Goal: Transaction & Acquisition: Subscribe to service/newsletter

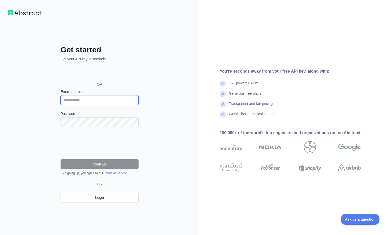
click at [101, 98] on input "Email address" at bounding box center [100, 100] width 78 height 10
type input "**********"
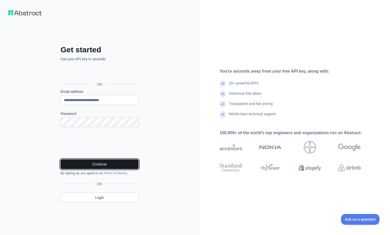
click at [96, 167] on button "Continue" at bounding box center [100, 164] width 78 height 10
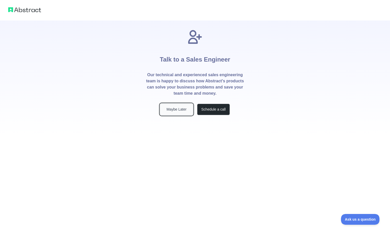
click at [176, 106] on button "Maybe Later" at bounding box center [176, 110] width 33 height 12
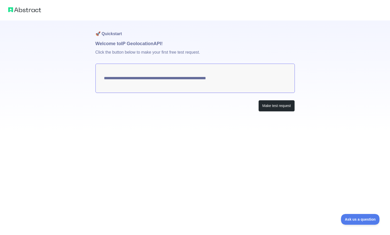
drag, startPoint x: 257, startPoint y: 81, endPoint x: 99, endPoint y: 65, distance: 159.5
click at [99, 65] on textarea "**********" at bounding box center [194, 78] width 199 height 29
click at [273, 109] on button "Make test request" at bounding box center [276, 106] width 36 height 12
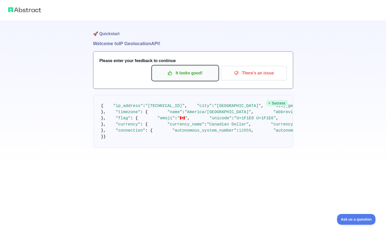
click at [171, 70] on p "It looks good!" at bounding box center [185, 73] width 58 height 9
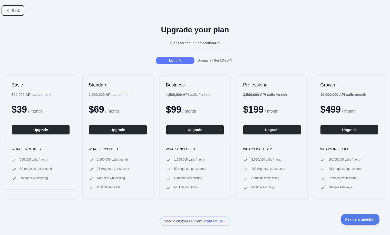
click at [11, 11] on button "Back" at bounding box center [13, 10] width 21 height 9
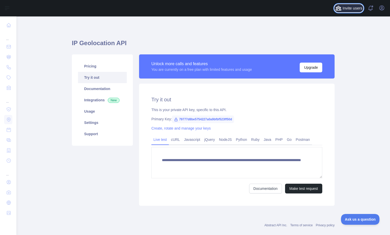
click at [344, 6] on span "Invite users" at bounding box center [353, 8] width 20 height 6
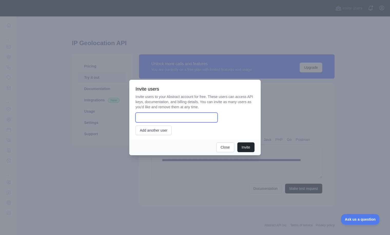
click at [159, 116] on input "email" at bounding box center [177, 118] width 82 height 10
click at [199, 117] on input "email" at bounding box center [177, 118] width 82 height 10
paste input "**********"
type input "**********"
click at [228, 111] on div "**********" at bounding box center [195, 114] width 119 height 41
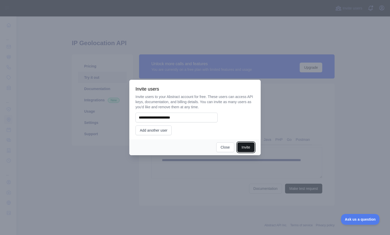
click at [245, 150] on button "Invite" at bounding box center [245, 147] width 17 height 10
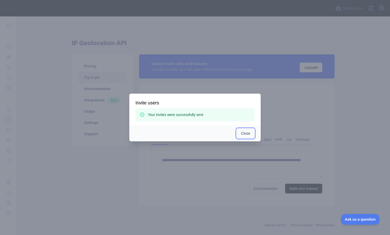
click at [249, 137] on button "Close" at bounding box center [246, 134] width 18 height 10
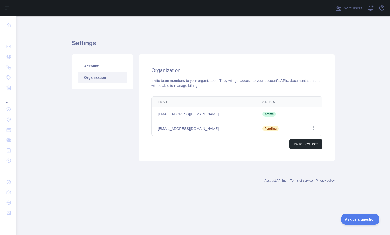
click at [346, 154] on main "Settings Account Organization Organization Invite team members to your organiza…" at bounding box center [203, 125] width 374 height 219
click at [352, 83] on main "Settings Account Organization Organization Invite team members to your organiza…" at bounding box center [203, 125] width 374 height 219
click at [344, 9] on span "Invite users" at bounding box center [353, 8] width 20 height 6
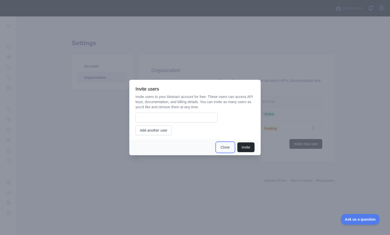
click at [221, 145] on button "Close" at bounding box center [225, 147] width 18 height 10
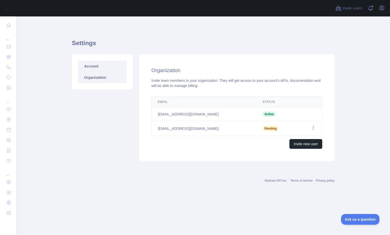
click at [87, 63] on link "Account" at bounding box center [102, 66] width 49 height 11
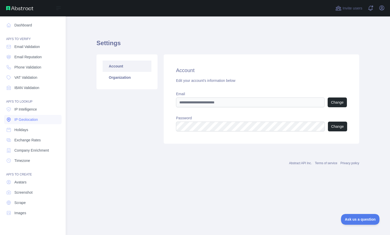
click at [33, 117] on span "IP Geolocation" at bounding box center [26, 119] width 24 height 5
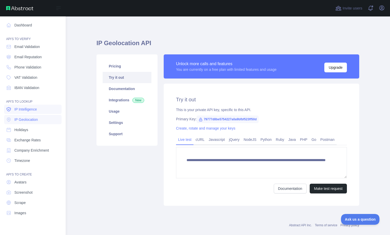
click at [36, 112] on link "IP Intelligence" at bounding box center [32, 109] width 57 height 9
click at [36, 117] on link "IP Geolocation" at bounding box center [32, 119] width 57 height 9
click at [38, 113] on link "IP Intelligence" at bounding box center [32, 109] width 57 height 9
click at [38, 117] on link "IP Geolocation" at bounding box center [32, 119] width 57 height 9
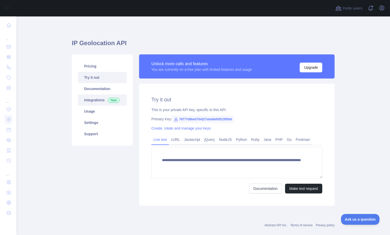
click at [94, 97] on link "Integrations New" at bounding box center [102, 99] width 49 height 11
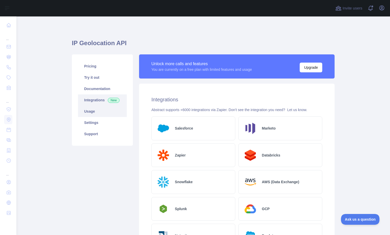
click at [100, 115] on link "Usage" at bounding box center [102, 111] width 49 height 11
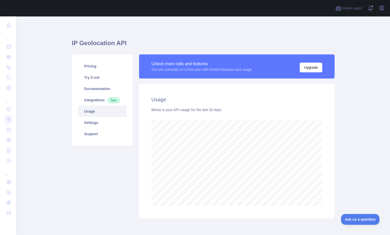
scroll to position [219, 370]
click at [90, 124] on link "Settings" at bounding box center [102, 122] width 49 height 11
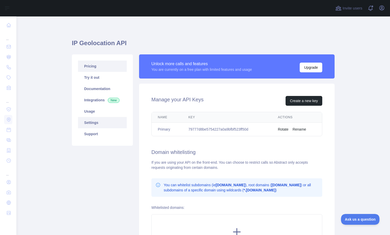
click at [102, 61] on link "Pricing" at bounding box center [102, 66] width 49 height 11
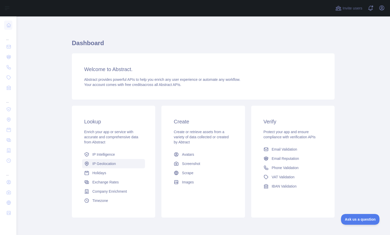
click at [94, 162] on span "IP Geolocation" at bounding box center [104, 163] width 24 height 5
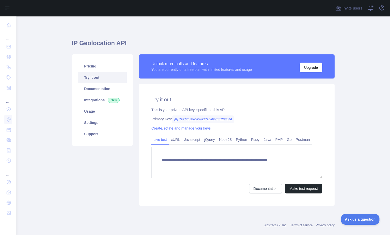
type textarea "**********"
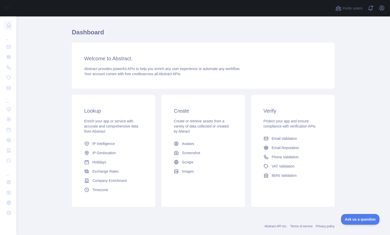
scroll to position [21, 0]
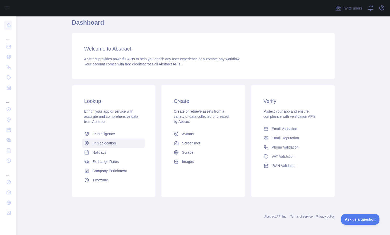
click at [101, 146] on link "IP Geolocation" at bounding box center [113, 143] width 63 height 9
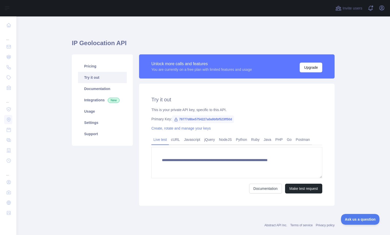
type textarea "**********"
